Goal: Task Accomplishment & Management: Manage account settings

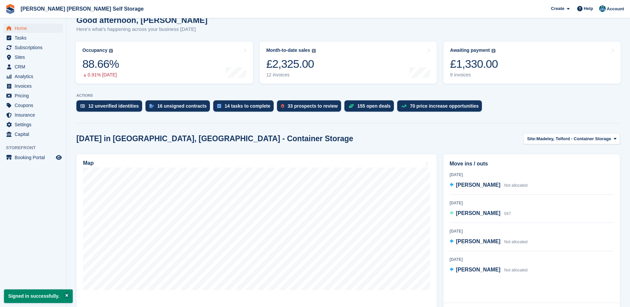
scroll to position [100, 0]
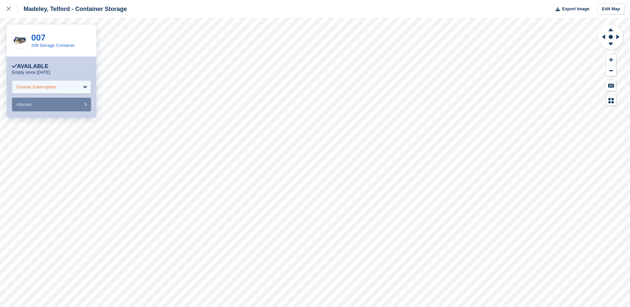
click at [65, 84] on div "Choose Subscription" at bounding box center [51, 86] width 79 height 13
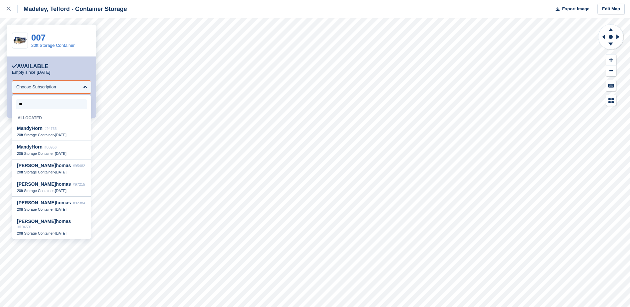
type input "*"
type input "**"
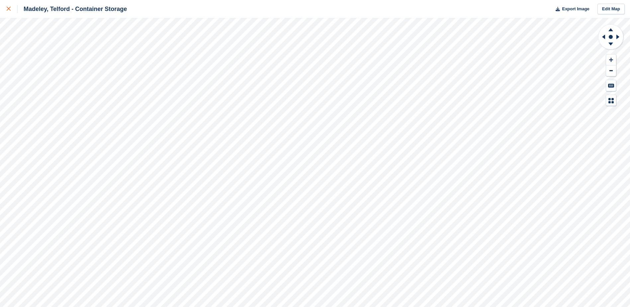
click at [10, 7] on icon at bounding box center [9, 9] width 4 height 4
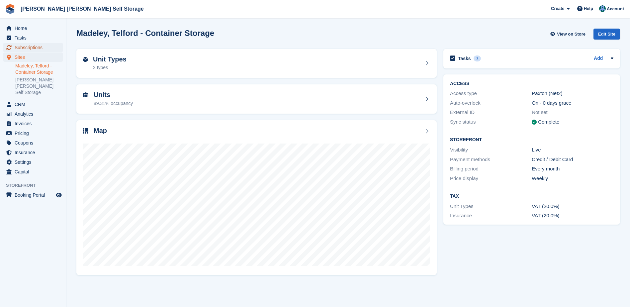
click at [37, 50] on span "Subscriptions" at bounding box center [35, 47] width 40 height 9
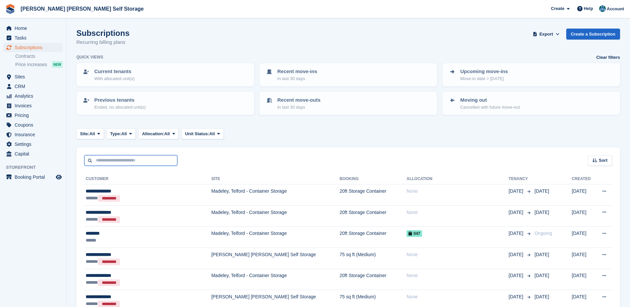
click at [118, 158] on input "text" at bounding box center [130, 160] width 93 height 11
type input "*****"
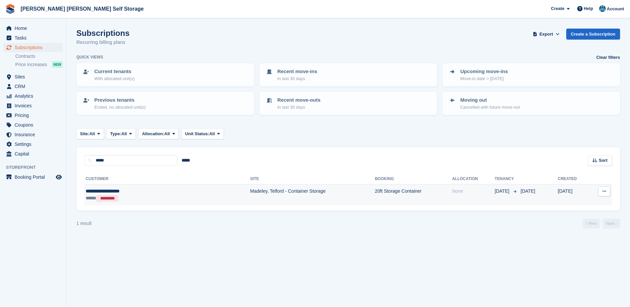
click at [122, 192] on div "**********" at bounding box center [135, 191] width 99 height 7
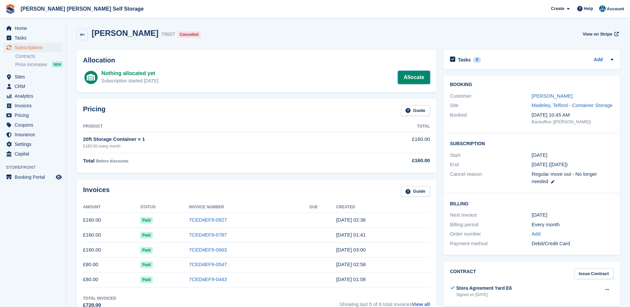
click at [410, 77] on link "Allocate" at bounding box center [414, 77] width 32 height 13
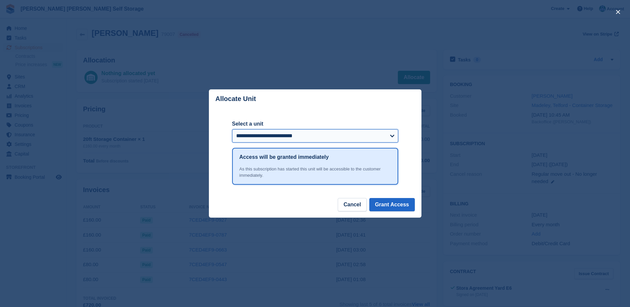
click at [362, 137] on select "**********" at bounding box center [315, 135] width 166 height 13
click at [400, 203] on button "Grant Access" at bounding box center [392, 204] width 46 height 13
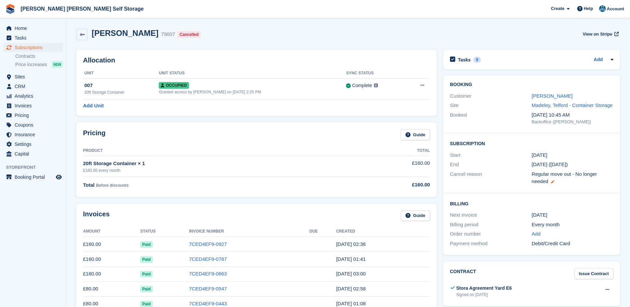
click at [551, 181] on icon at bounding box center [552, 181] width 3 height 3
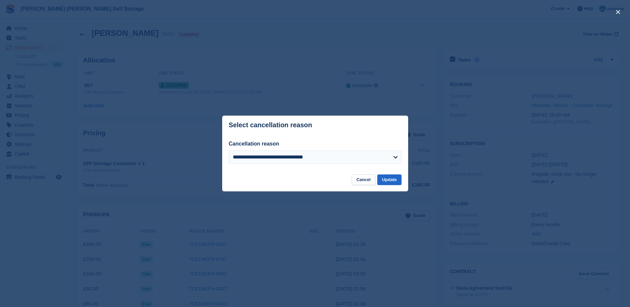
click at [378, 166] on div "**********" at bounding box center [315, 159] width 173 height 19
click at [386, 159] on select "**********" at bounding box center [315, 156] width 173 height 13
click at [337, 183] on footer "Cancel Update" at bounding box center [315, 182] width 186 height 17
click at [366, 181] on button "Cancel" at bounding box center [364, 179] width 24 height 11
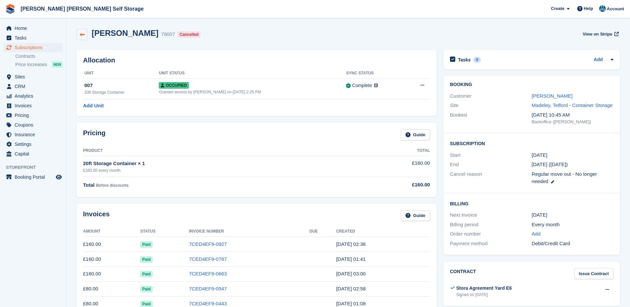
click at [80, 34] on icon at bounding box center [82, 34] width 5 height 5
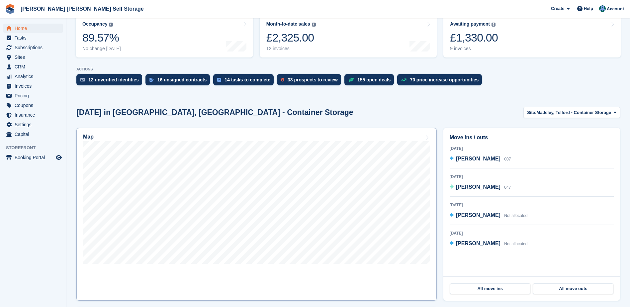
scroll to position [100, 0]
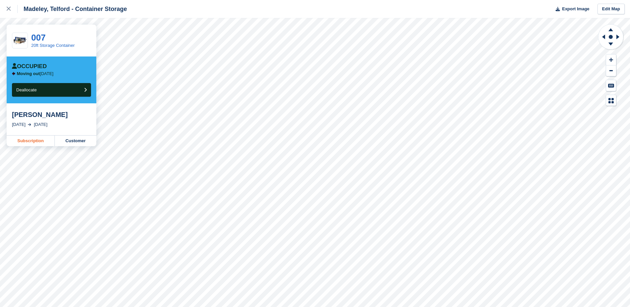
click at [46, 146] on link "Subscription" at bounding box center [31, 141] width 48 height 11
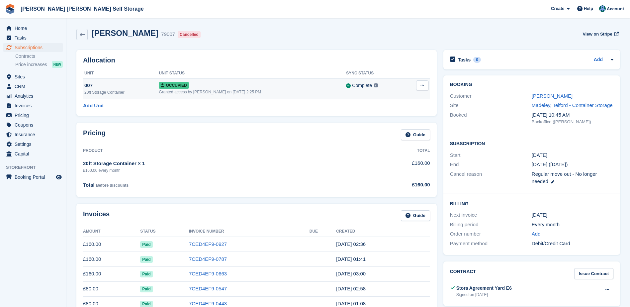
click at [422, 87] on icon at bounding box center [422, 85] width 4 height 4
click at [416, 55] on div "Allocation Unit Unit Status Sync Status 007 20ft Storage Container Occupied Gra…" at bounding box center [256, 83] width 360 height 66
click at [15, 74] on span "Sites" at bounding box center [35, 76] width 40 height 9
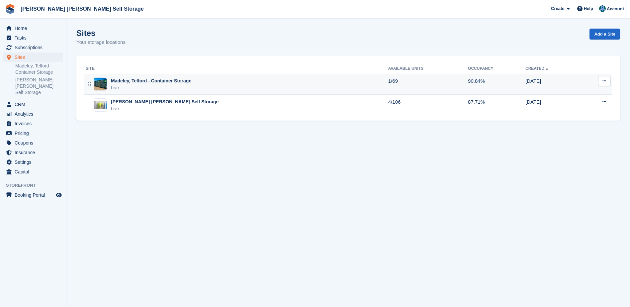
click at [169, 85] on div "Live" at bounding box center [151, 87] width 80 height 7
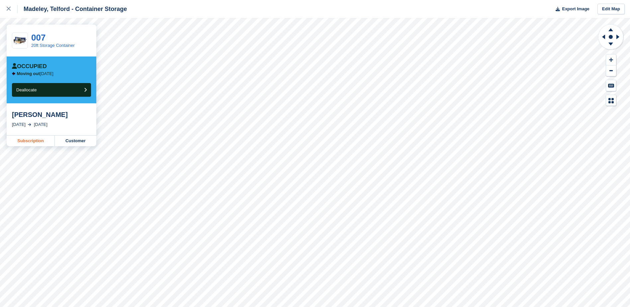
click at [35, 144] on link "Subscription" at bounding box center [31, 141] width 48 height 11
click at [67, 145] on link "Customer" at bounding box center [76, 141] width 42 height 11
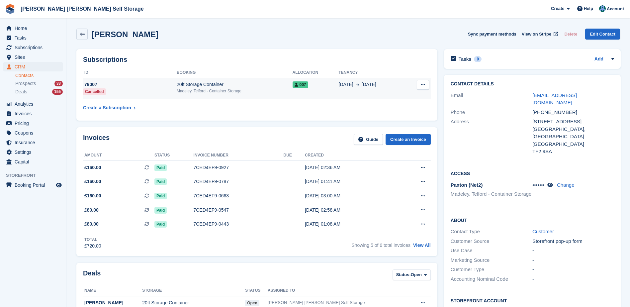
click at [420, 87] on button at bounding box center [423, 85] width 12 height 10
drag, startPoint x: 260, startPoint y: 107, endPoint x: 249, endPoint y: 108, distance: 11.0
click at [257, 107] on table "ID Booking Allocation Tenancy 79007 Cancelled 20ft Storage Container Madeley, T…" at bounding box center [257, 90] width 348 height 47
click at [90, 91] on div "Cancelled" at bounding box center [94, 91] width 23 height 7
click at [197, 89] on div "Madeley, Telford - Container Storage" at bounding box center [235, 91] width 116 height 6
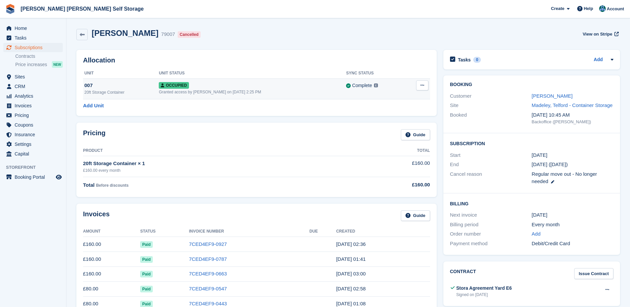
click at [425, 81] on button at bounding box center [422, 85] width 12 height 10
click at [406, 45] on div "[PERSON_NAME] 79007 Cancelled View on Stripe" at bounding box center [348, 35] width 550 height 21
